Goal: Information Seeking & Learning: Check status

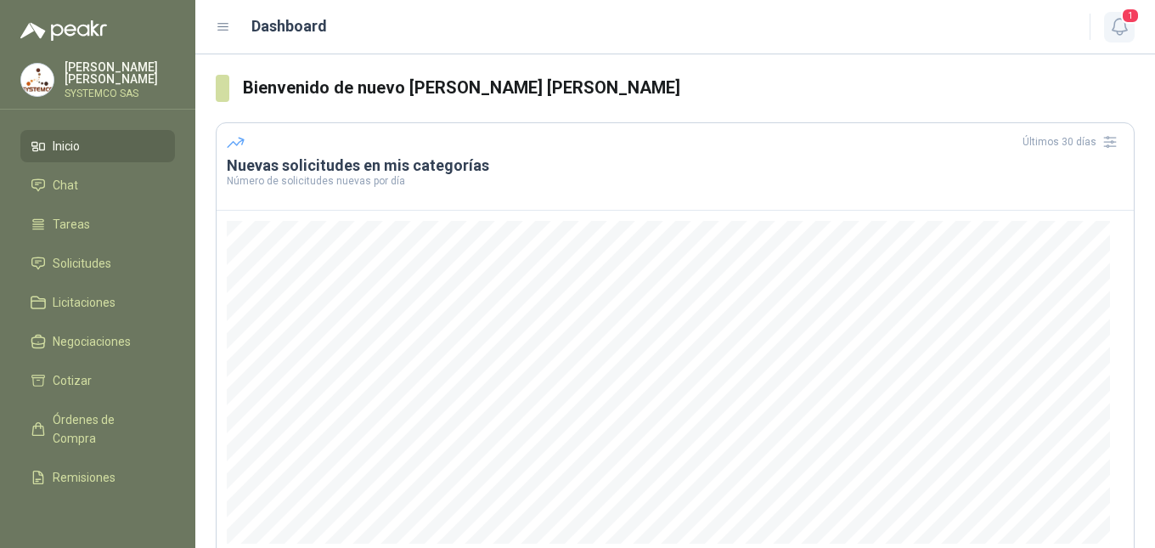
click at [1126, 28] on icon "button" at bounding box center [1119, 26] width 21 height 21
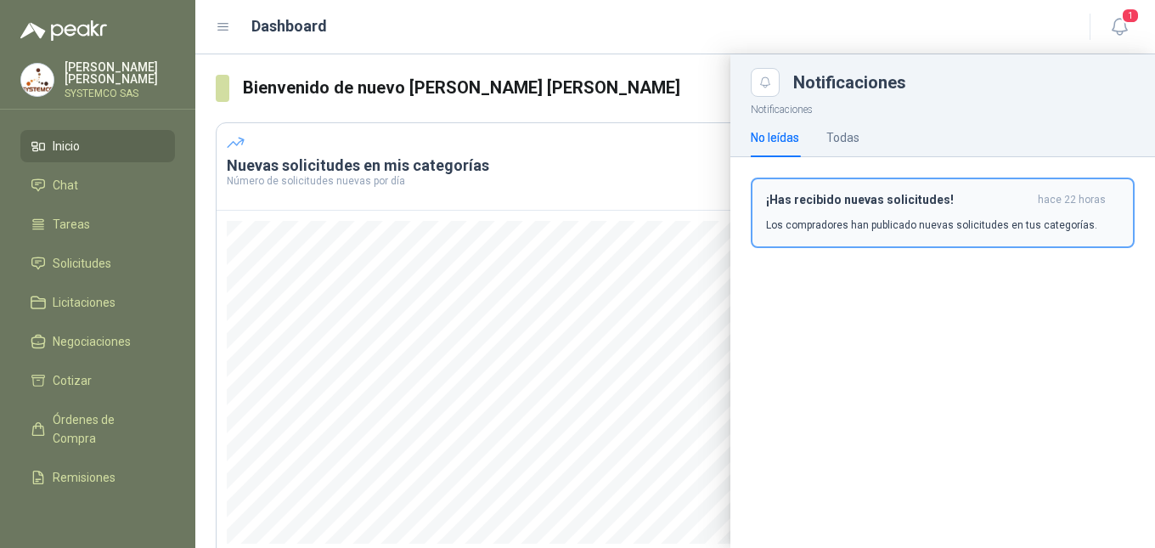
click at [879, 228] on p "Los compradores han publicado nuevas solicitudes en tus categorías." at bounding box center [931, 224] width 331 height 15
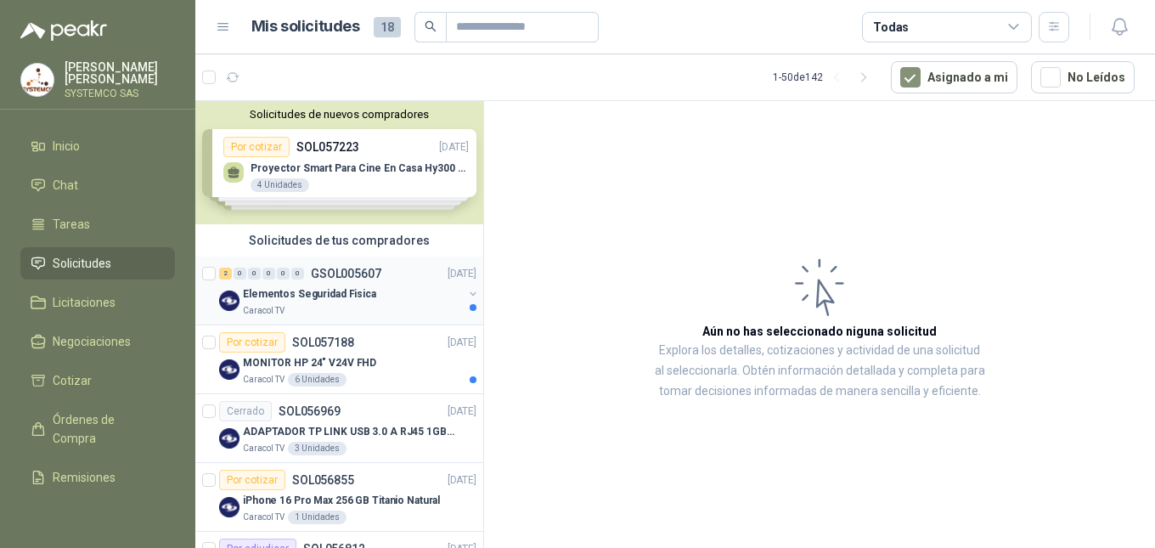
click at [312, 273] on p "GSOL005607" at bounding box center [346, 274] width 71 height 12
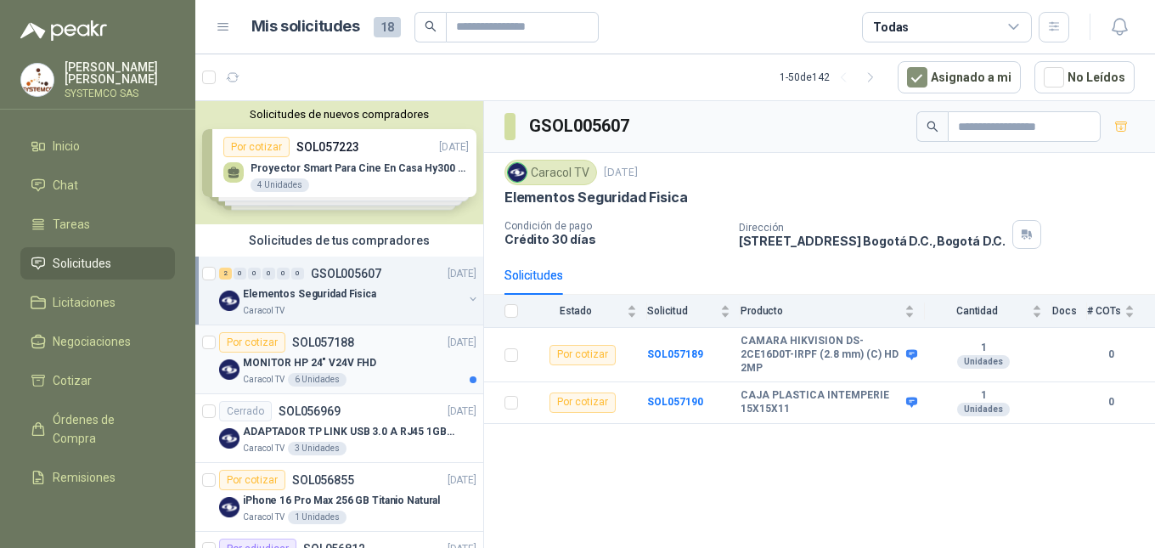
click at [253, 365] on p "MONITOR HP 24" V24V FHD" at bounding box center [309, 363] width 133 height 16
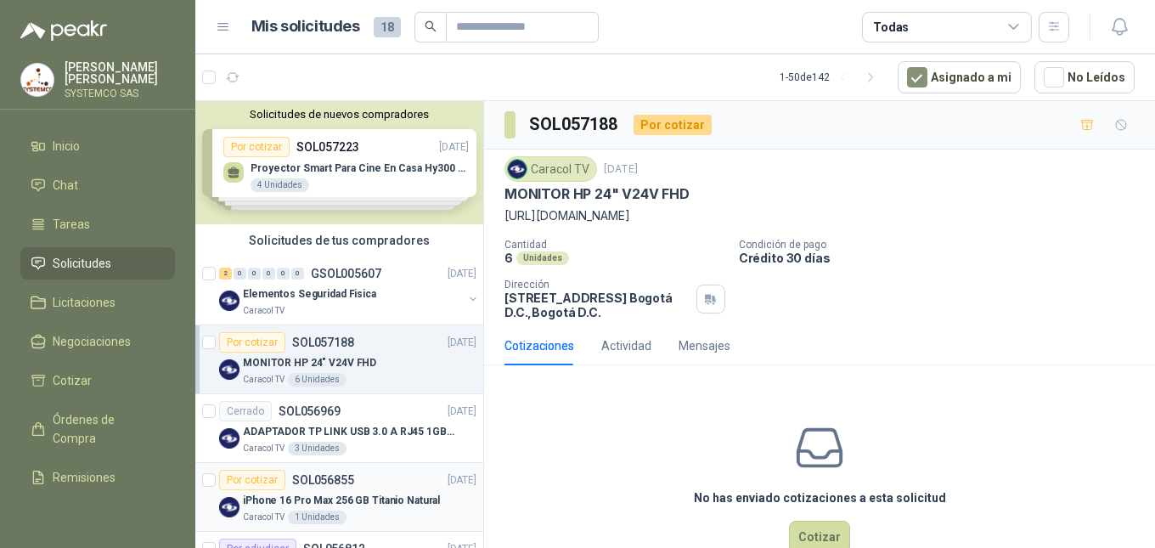
click at [378, 489] on div "Por cotizar SOL056855 [DATE]" at bounding box center [347, 480] width 257 height 20
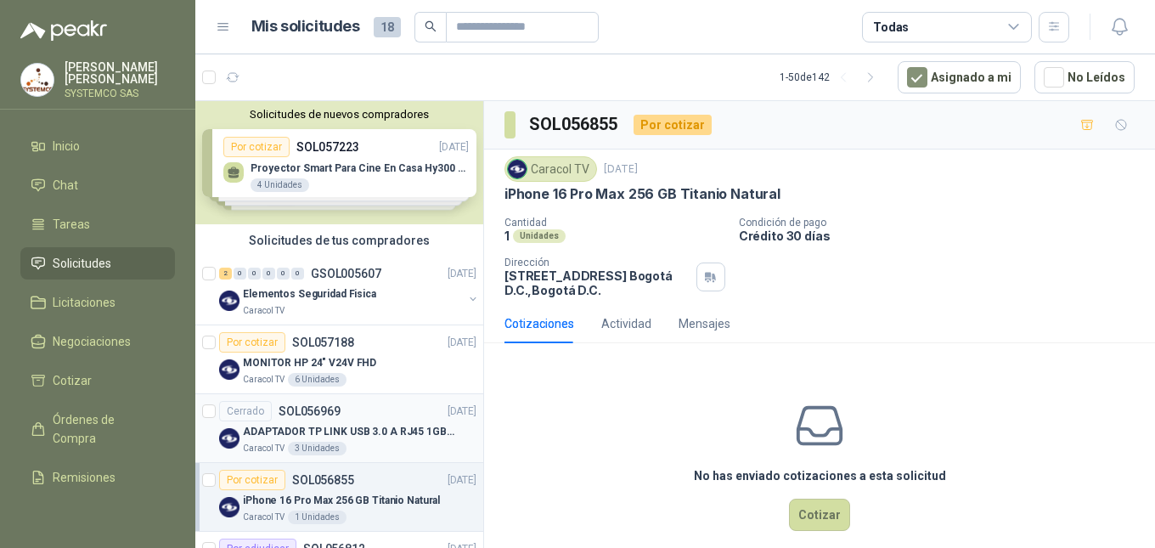
click at [258, 405] on div "Cerrado" at bounding box center [245, 411] width 53 height 20
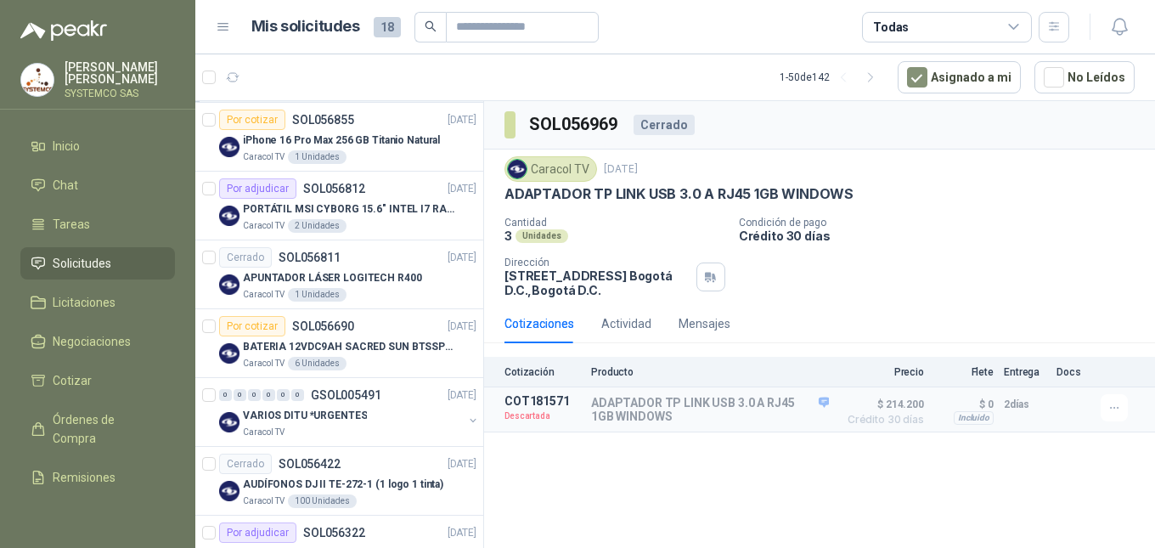
scroll to position [367, 0]
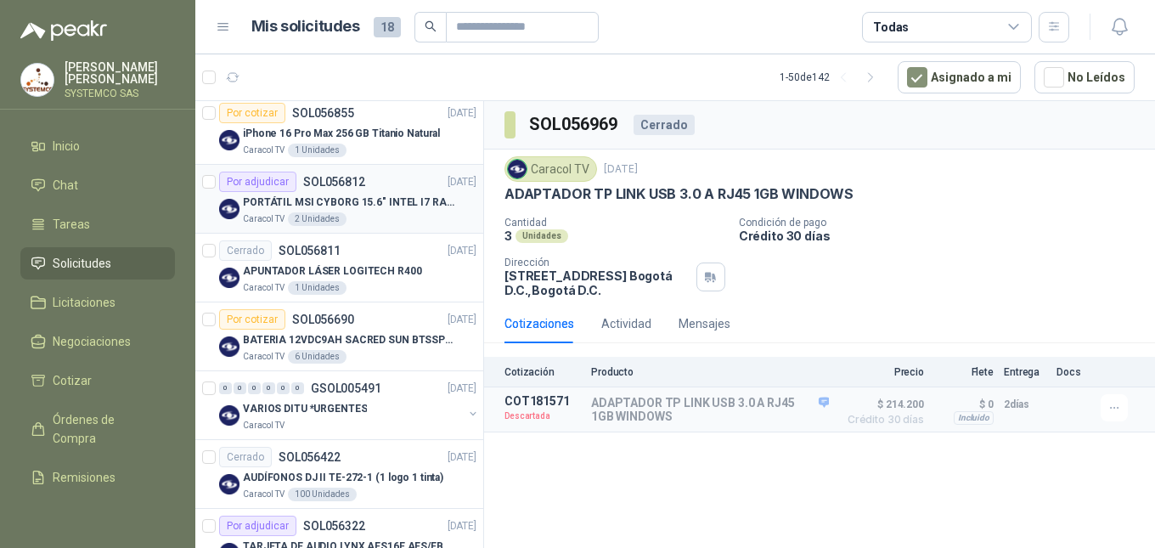
click at [406, 191] on div "Por adjudicar SOL056812 [DATE]" at bounding box center [347, 182] width 257 height 20
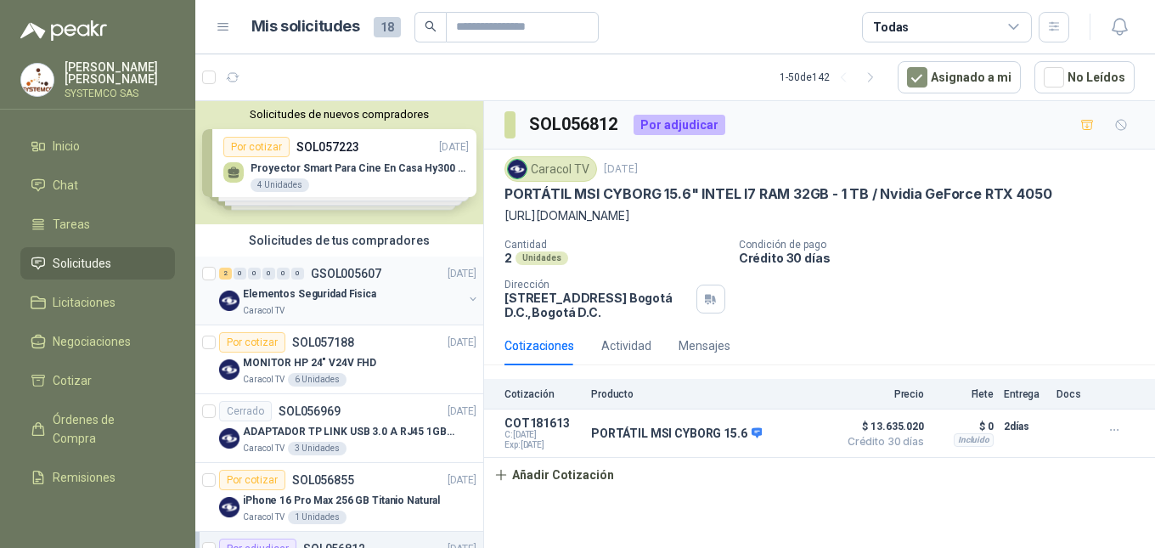
click at [317, 320] on div "2 0 0 0 0 0 GSOL005607 [DATE] Elementos Seguridad Fisica Caracol TV" at bounding box center [339, 291] width 288 height 69
click at [359, 290] on p "Elementos Seguridad Fisica" at bounding box center [309, 294] width 133 height 16
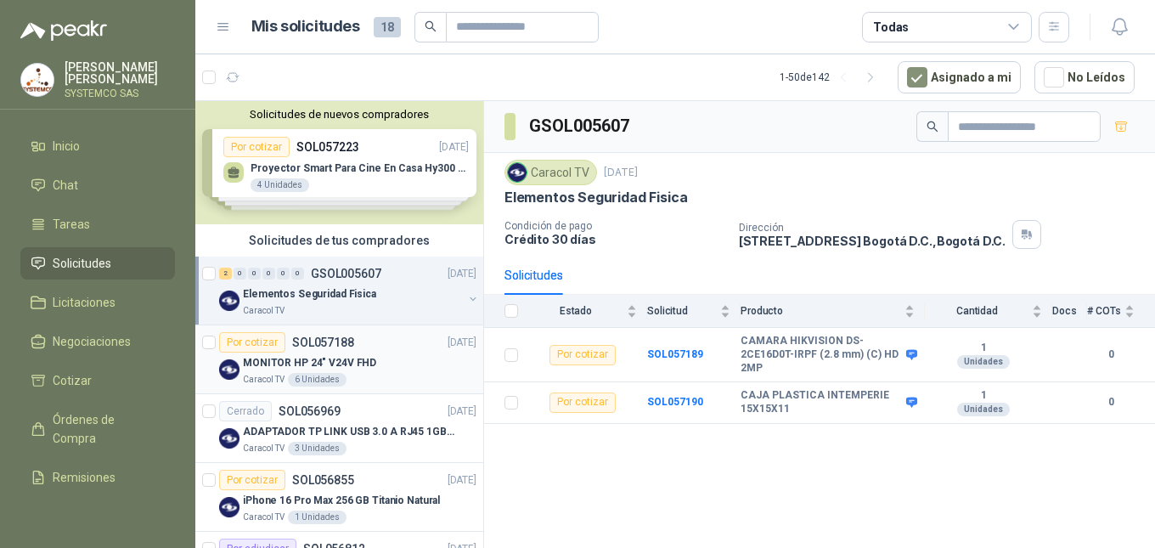
click at [382, 335] on div "Por cotizar SOL057188 [DATE]" at bounding box center [347, 342] width 257 height 20
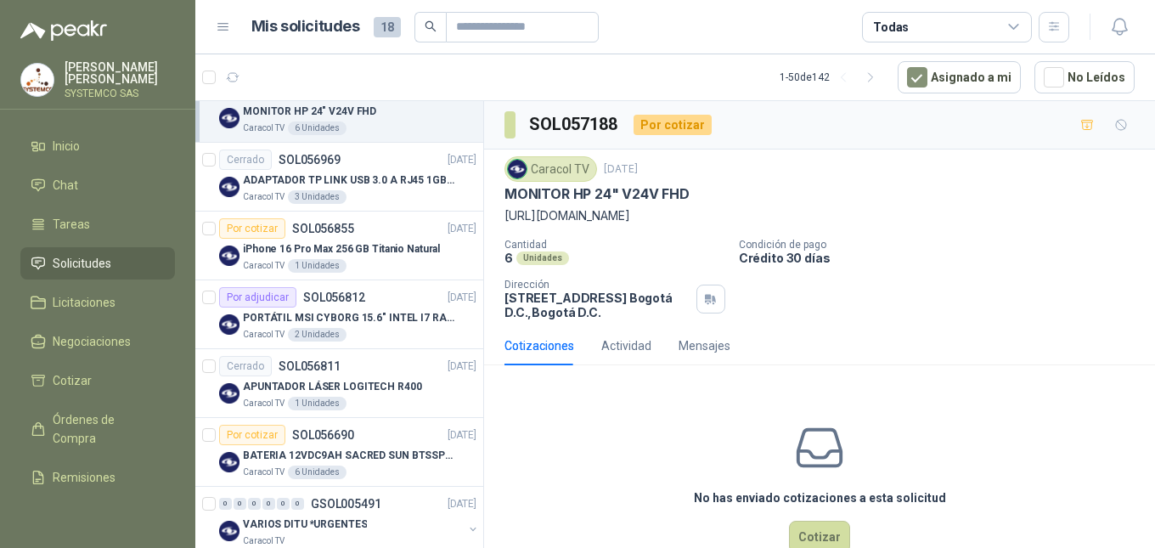
scroll to position [143, 0]
